Goal: Information Seeking & Learning: Learn about a topic

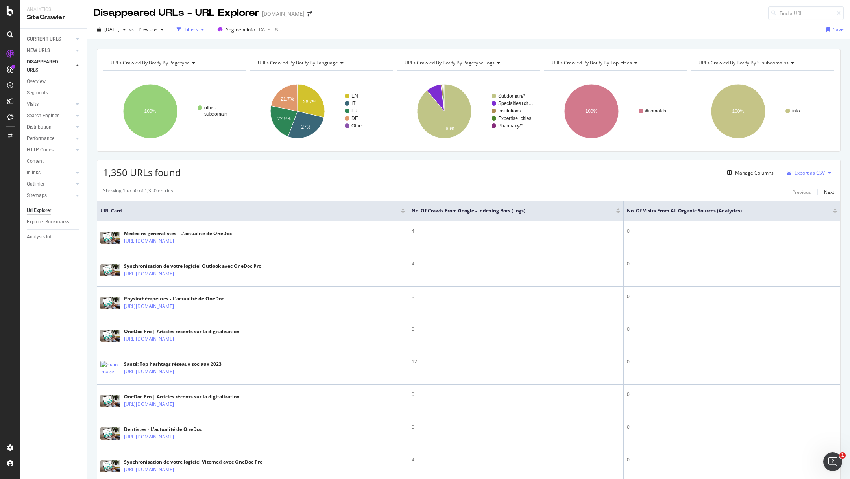
click at [198, 30] on div "Filters" at bounding box center [191, 29] width 13 height 7
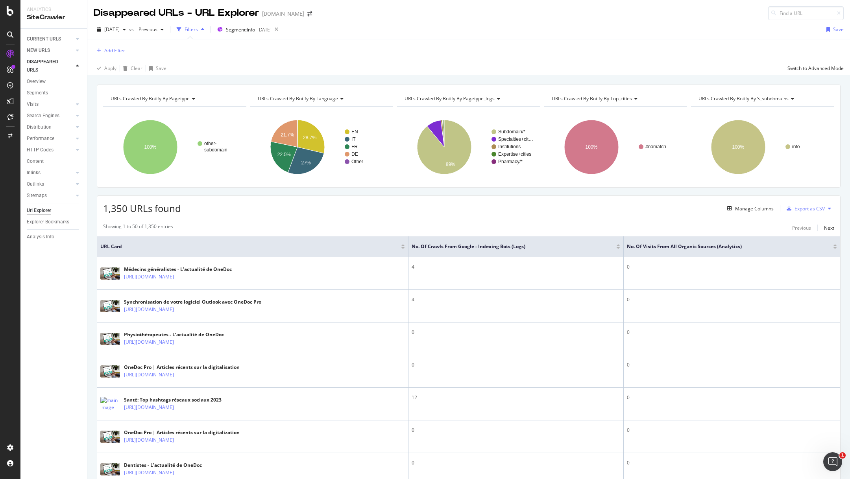
click at [116, 49] on div "Add Filter" at bounding box center [114, 50] width 21 height 7
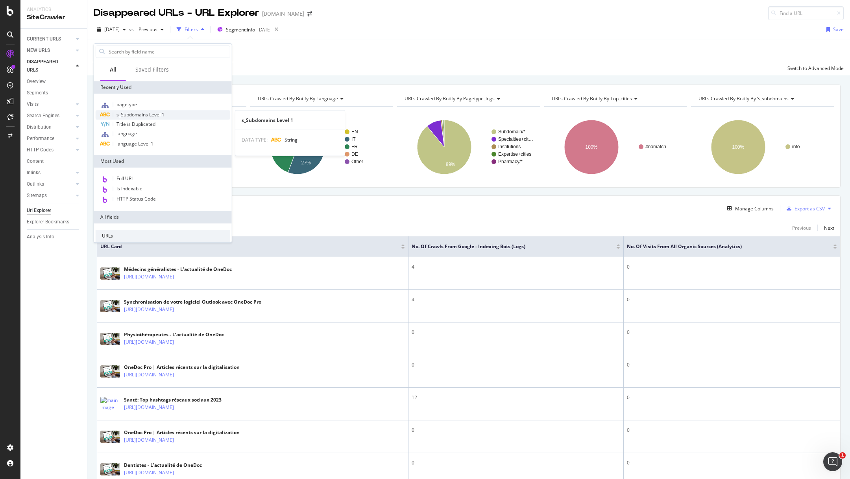
click at [136, 116] on span "s_Subdomains Level 1" at bounding box center [140, 114] width 48 height 7
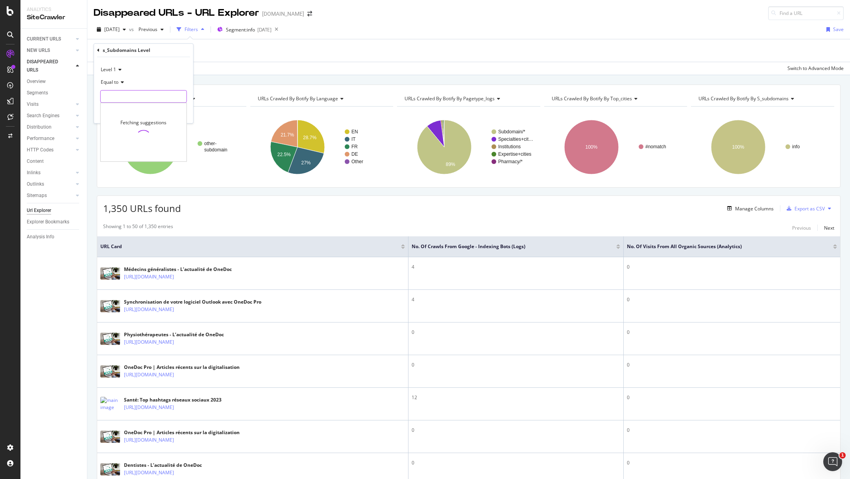
click at [136, 95] on input "text" at bounding box center [144, 96] width 86 height 13
click at [120, 114] on span "info" at bounding box center [132, 115] width 58 height 7
type input "info"
click at [179, 114] on div "Apply" at bounding box center [181, 113] width 12 height 7
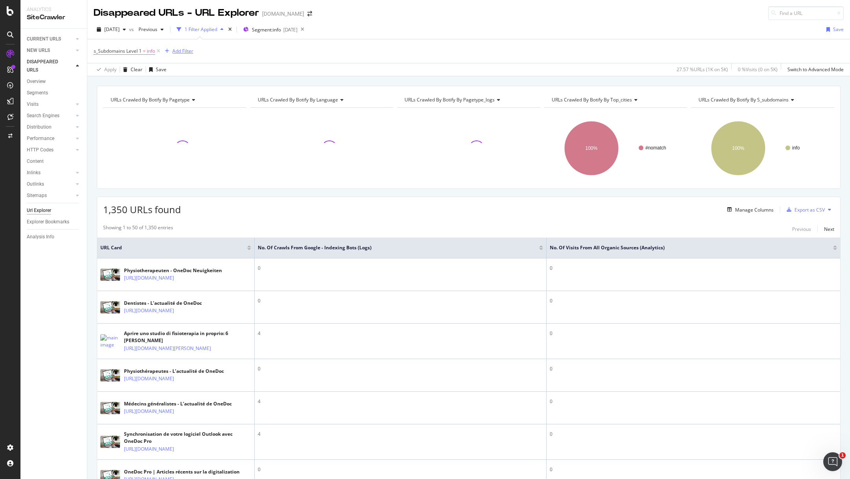
click at [184, 53] on div "Add Filter" at bounding box center [182, 51] width 21 height 7
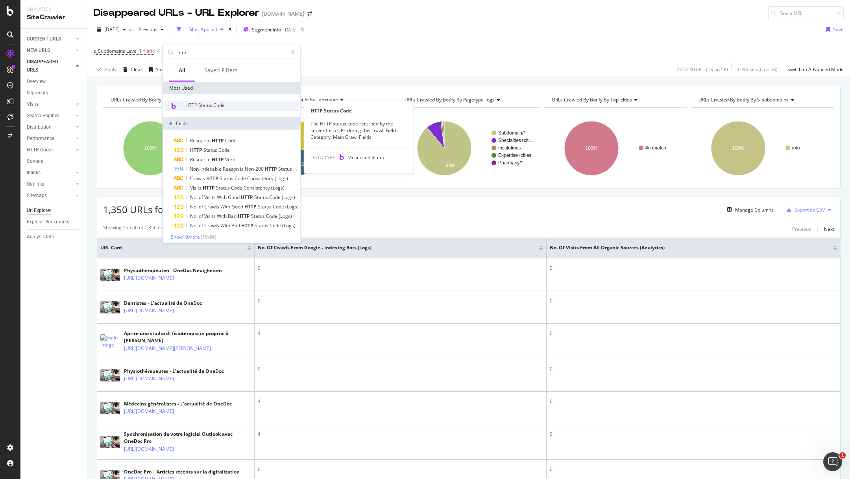
type input "http"
click at [218, 101] on div "HTTP Status Code" at bounding box center [231, 106] width 135 height 10
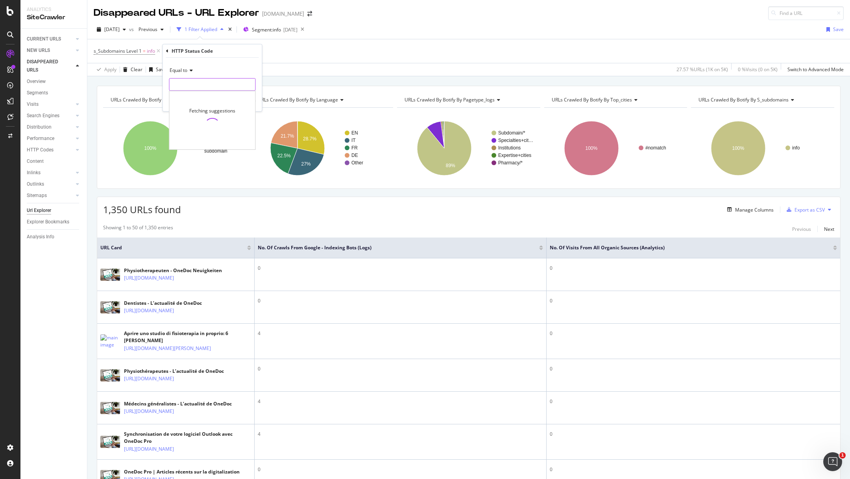
click at [201, 80] on input "number" at bounding box center [212, 84] width 87 height 13
click at [186, 135] on span "404" at bounding box center [205, 136] width 67 height 7
type input "404"
click at [250, 100] on div "Apply" at bounding box center [250, 101] width 12 height 7
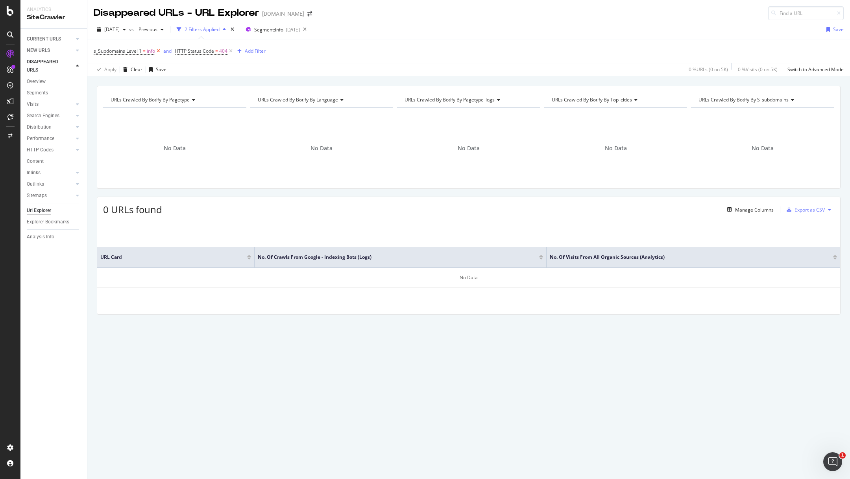
click at [157, 51] on icon at bounding box center [158, 51] width 7 height 8
click at [297, 29] on div "2025-04-17" at bounding box center [290, 29] width 14 height 7
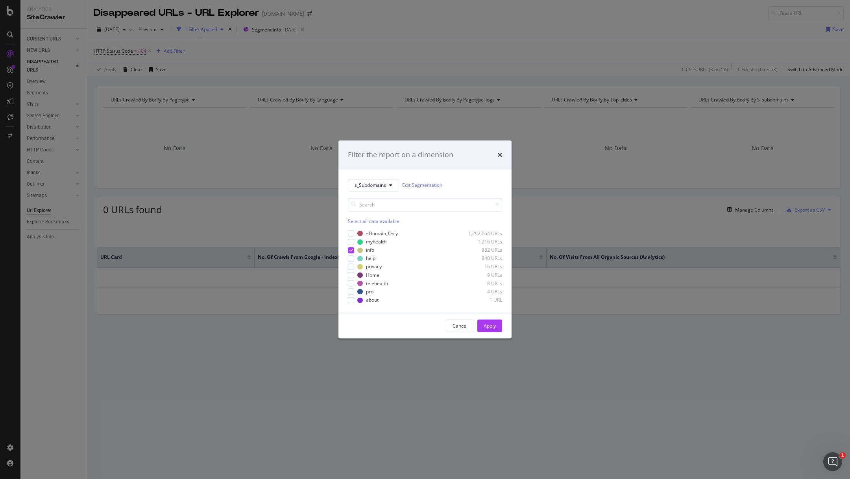
click at [393, 79] on div "Filter the report on a dimension s_Subdomains Edit Segmentation Select all data…" at bounding box center [425, 239] width 850 height 479
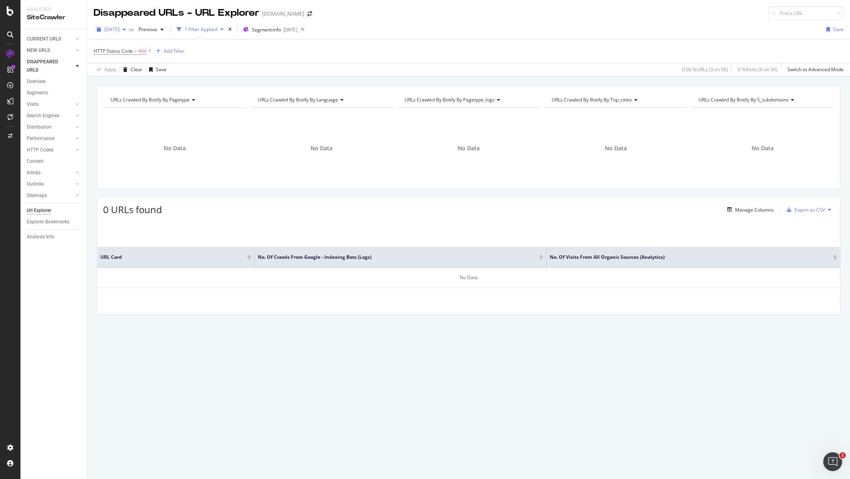
click at [120, 30] on span "2025 Aug. 29th" at bounding box center [111, 29] width 15 height 7
click at [269, 96] on div "URLs Crawled By Botify By language" at bounding box center [321, 100] width 130 height 13
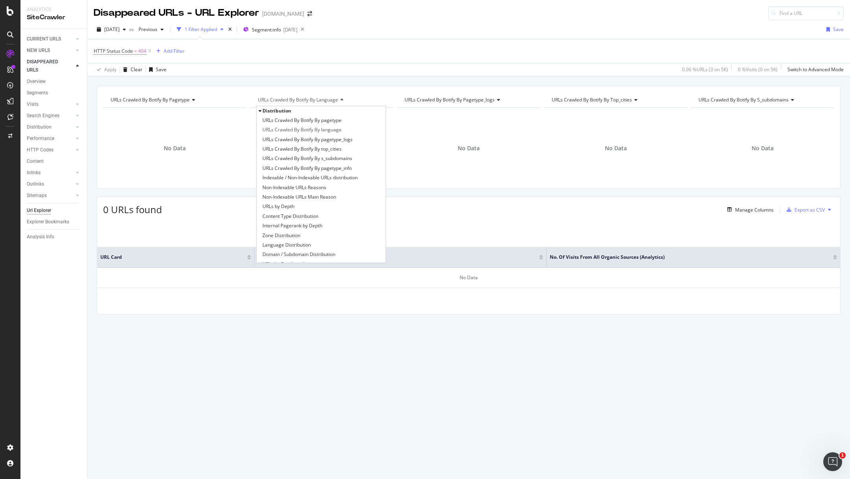
click at [431, 22] on div "2025 Aug. 29th vs Previous 1 Filter Applied Segment: info 2025-04-17 Save HTTP …" at bounding box center [468, 48] width 762 height 56
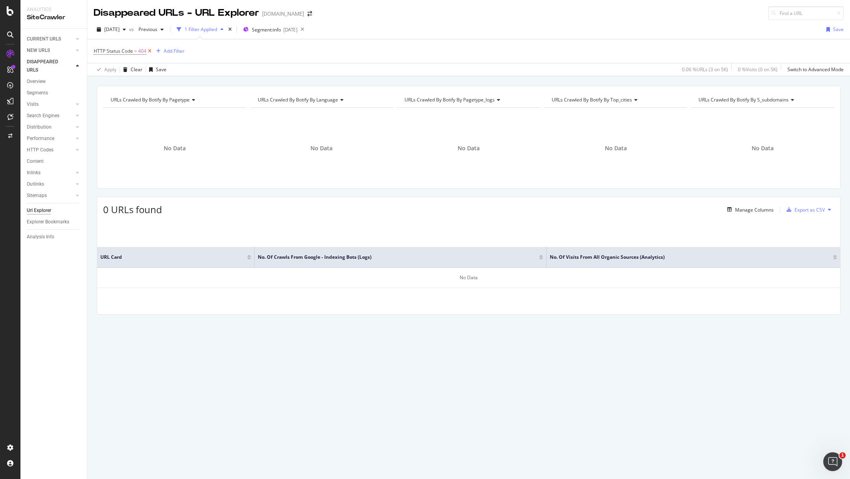
click at [150, 50] on icon at bounding box center [149, 51] width 7 height 8
